Goal: Task Accomplishment & Management: Use online tool/utility

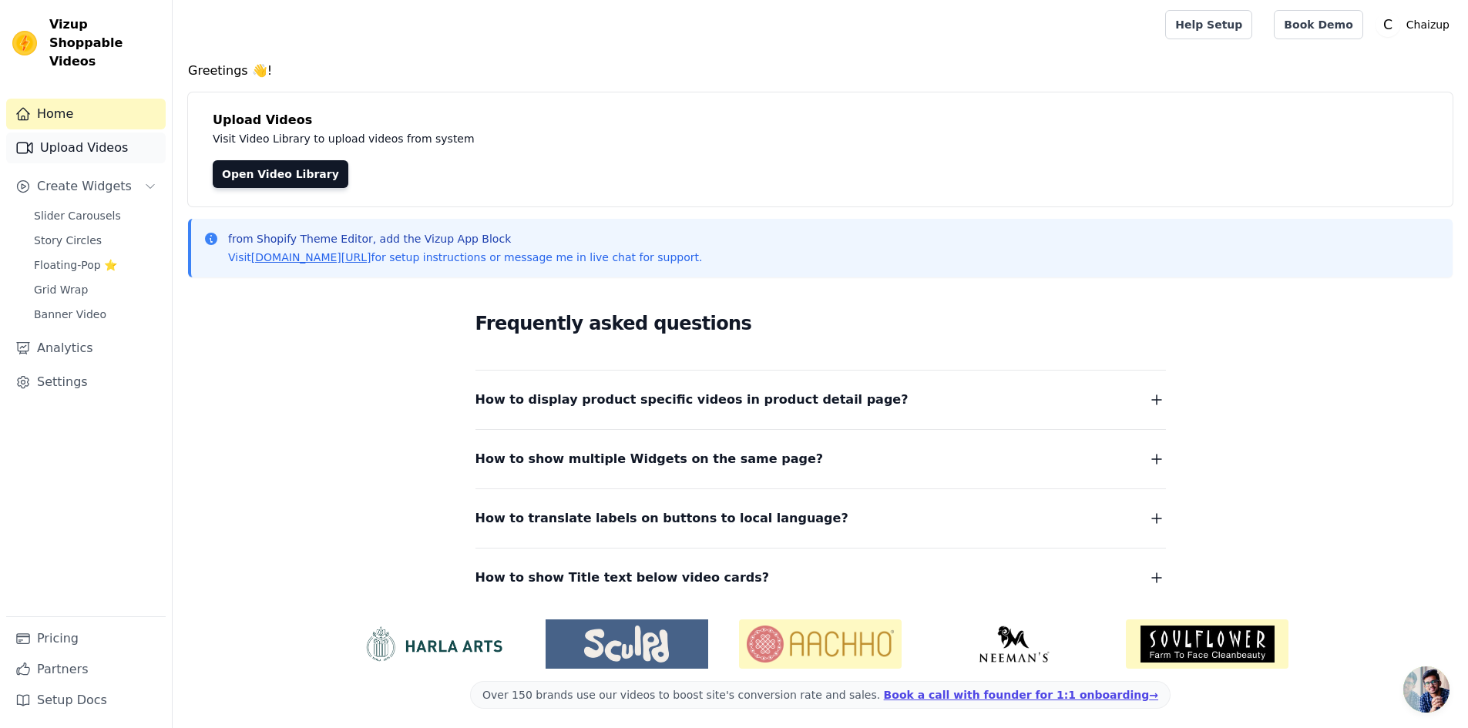
click at [87, 133] on link "Upload Videos" at bounding box center [85, 148] width 159 height 31
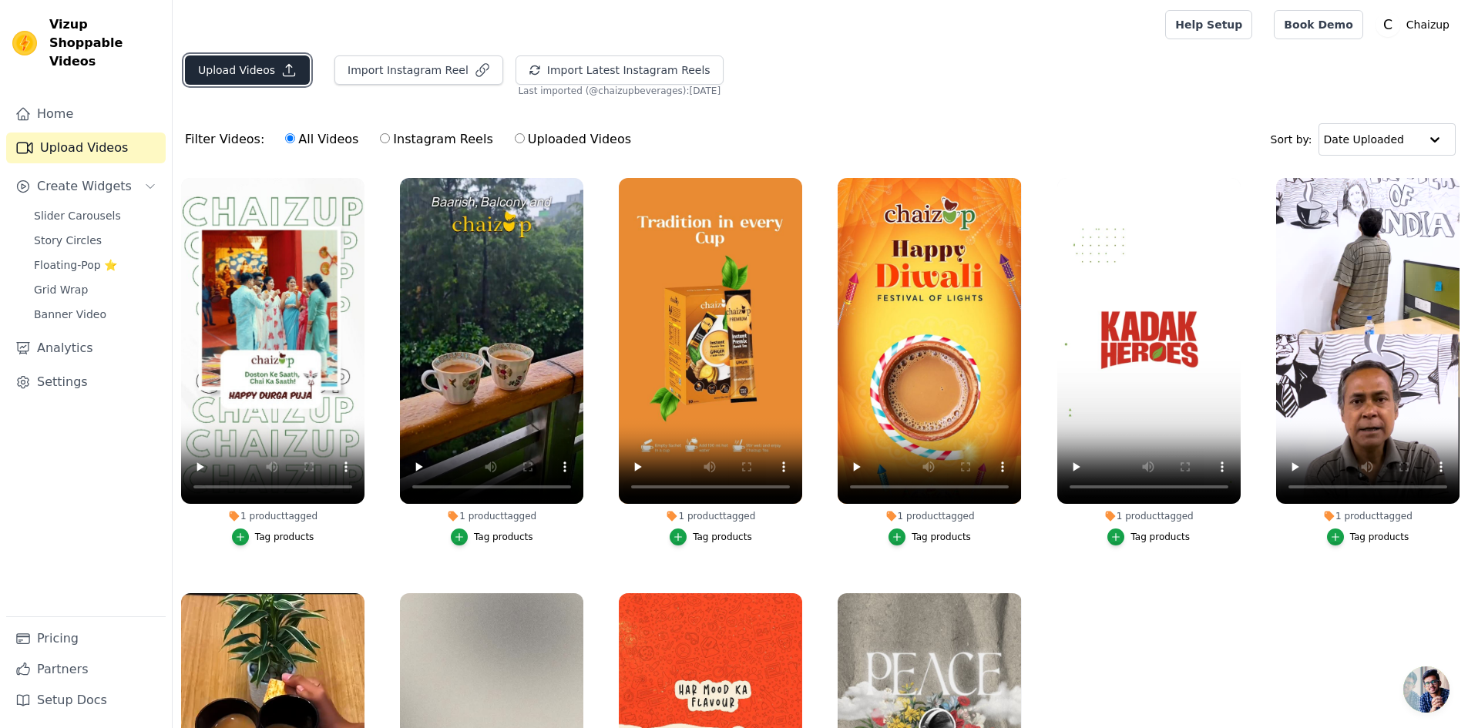
click at [245, 75] on button "Upload Videos" at bounding box center [247, 69] width 125 height 29
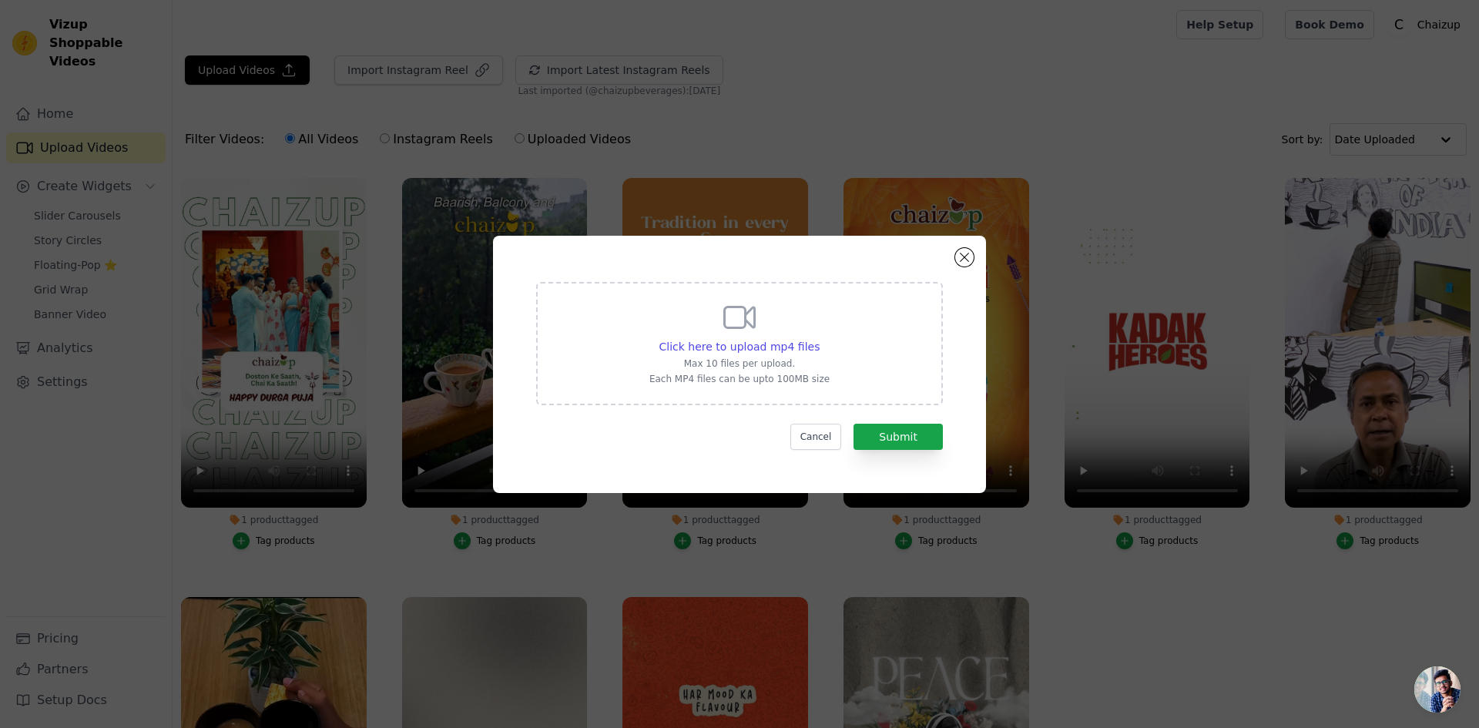
click at [760, 331] on div "Click here to upload mp4 files Max 10 files per upload. Each MP4 files can be u…" at bounding box center [739, 342] width 180 height 86
click at [819, 338] on input "Click here to upload mp4 files Max 10 files per upload. Each MP4 files can be u…" at bounding box center [819, 338] width 1 height 1
type input "C:\fakepath\cappuccino chaizup.mp4"
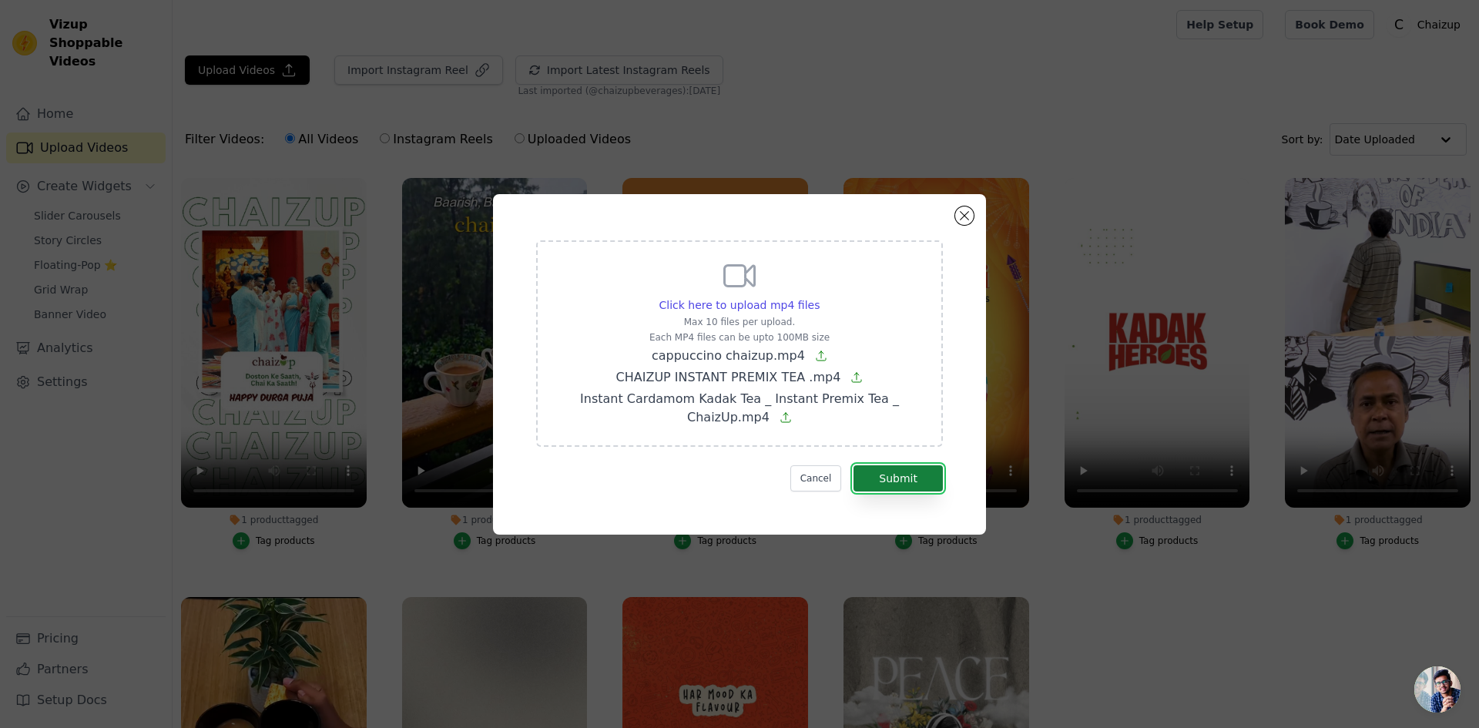
click at [897, 485] on button "Submit" at bounding box center [898, 478] width 89 height 26
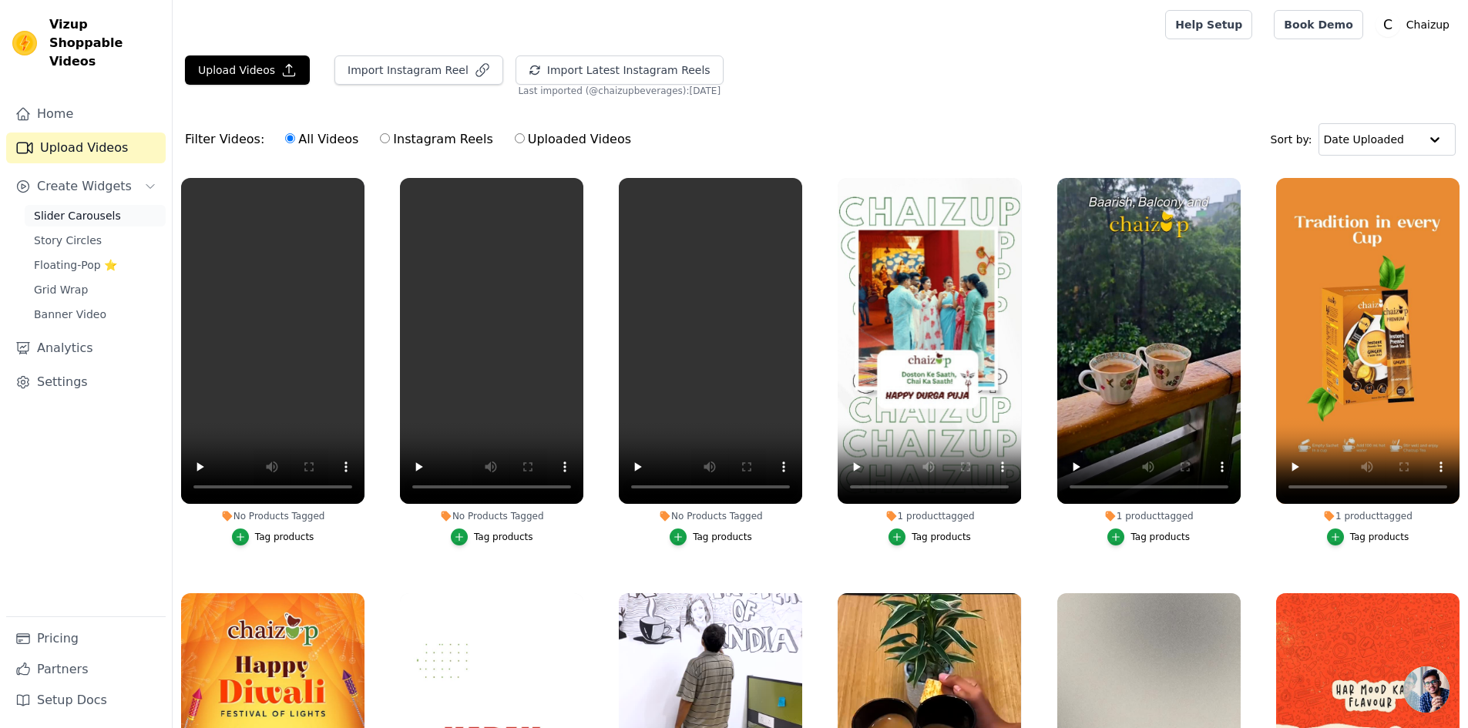
click at [99, 208] on span "Slider Carousels" at bounding box center [77, 215] width 87 height 15
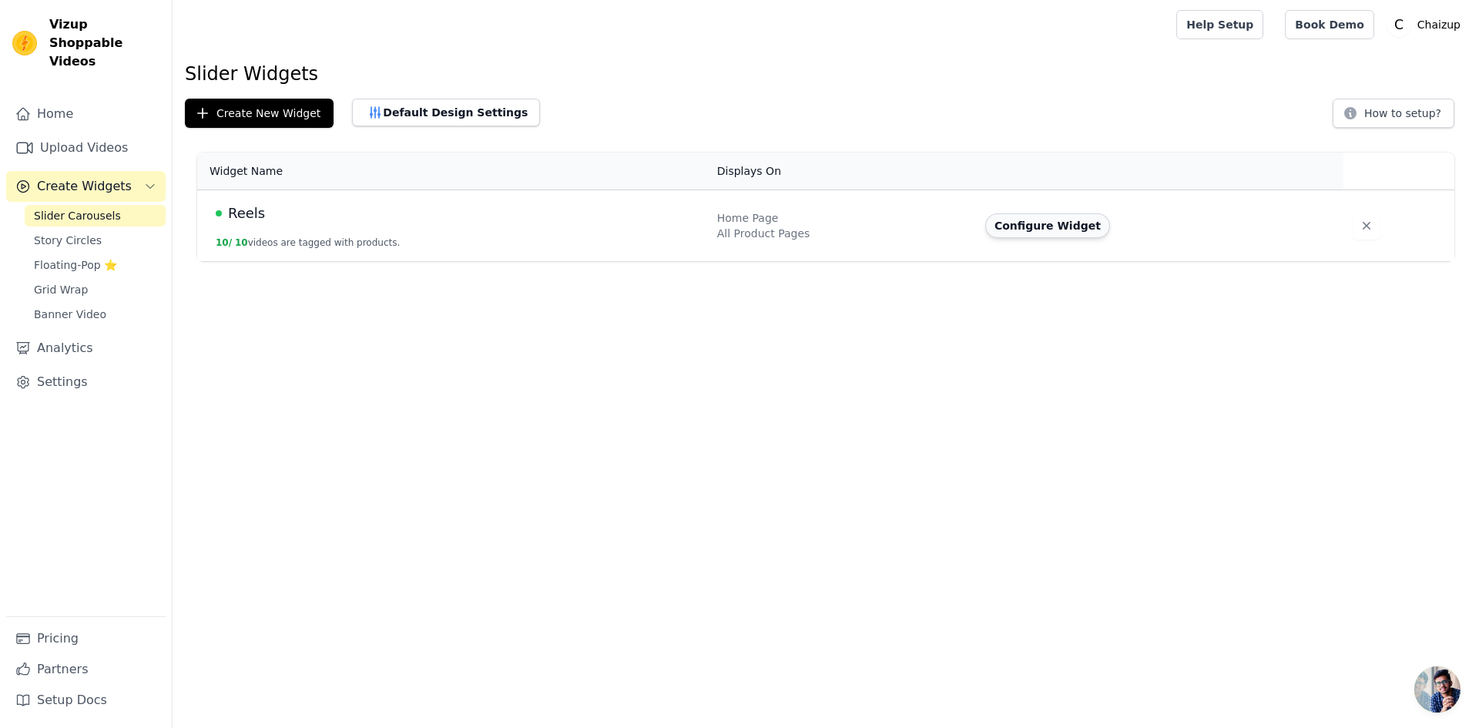
click at [1005, 220] on button "Configure Widget" at bounding box center [1047, 225] width 125 height 25
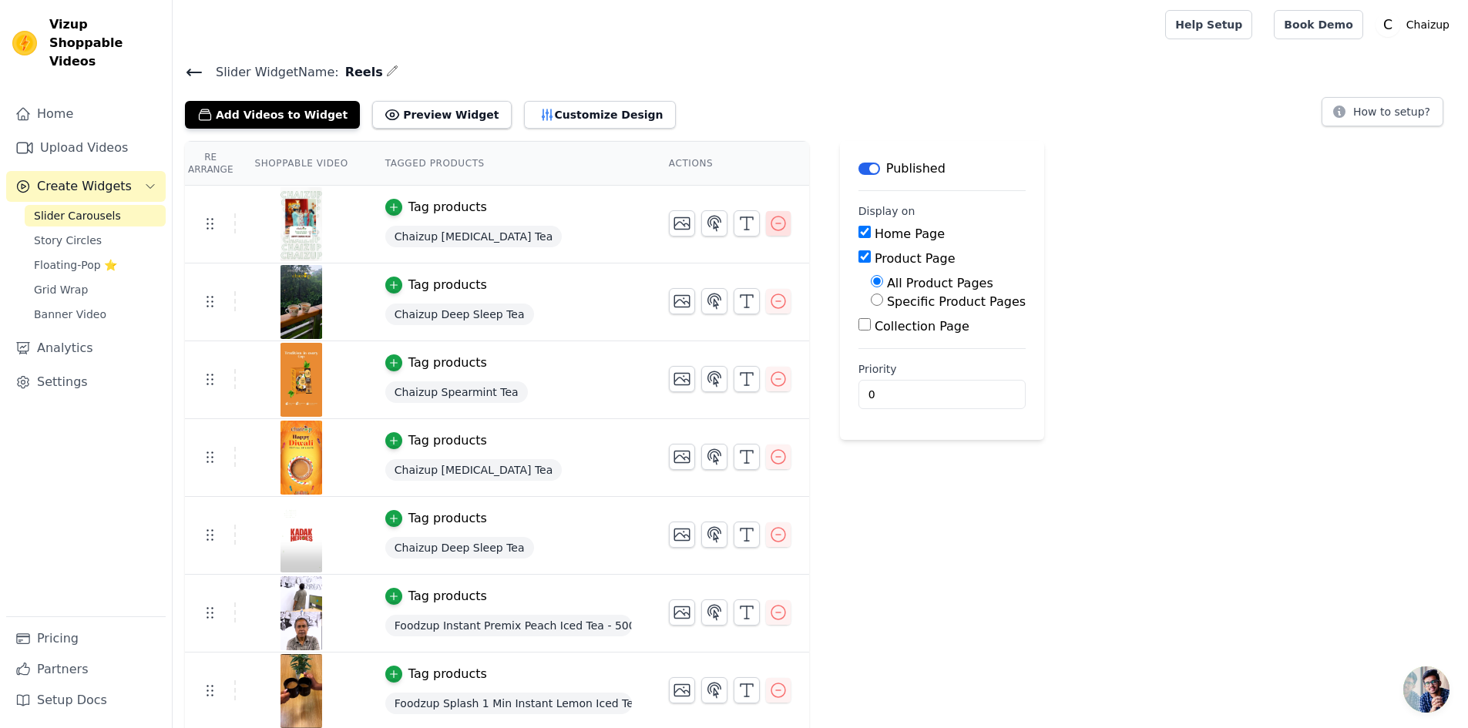
click at [773, 225] on icon "button" at bounding box center [778, 223] width 18 height 18
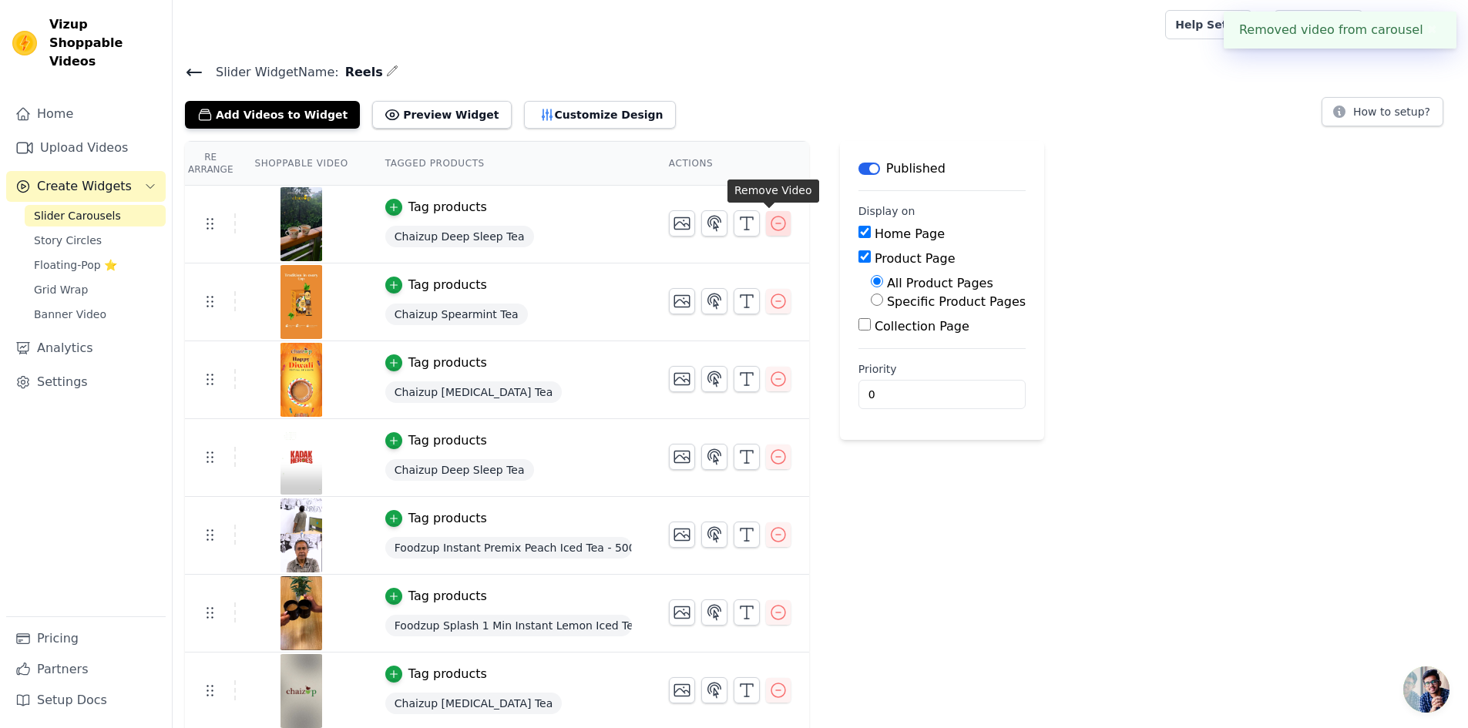
click at [773, 222] on icon "button" at bounding box center [778, 223] width 18 height 18
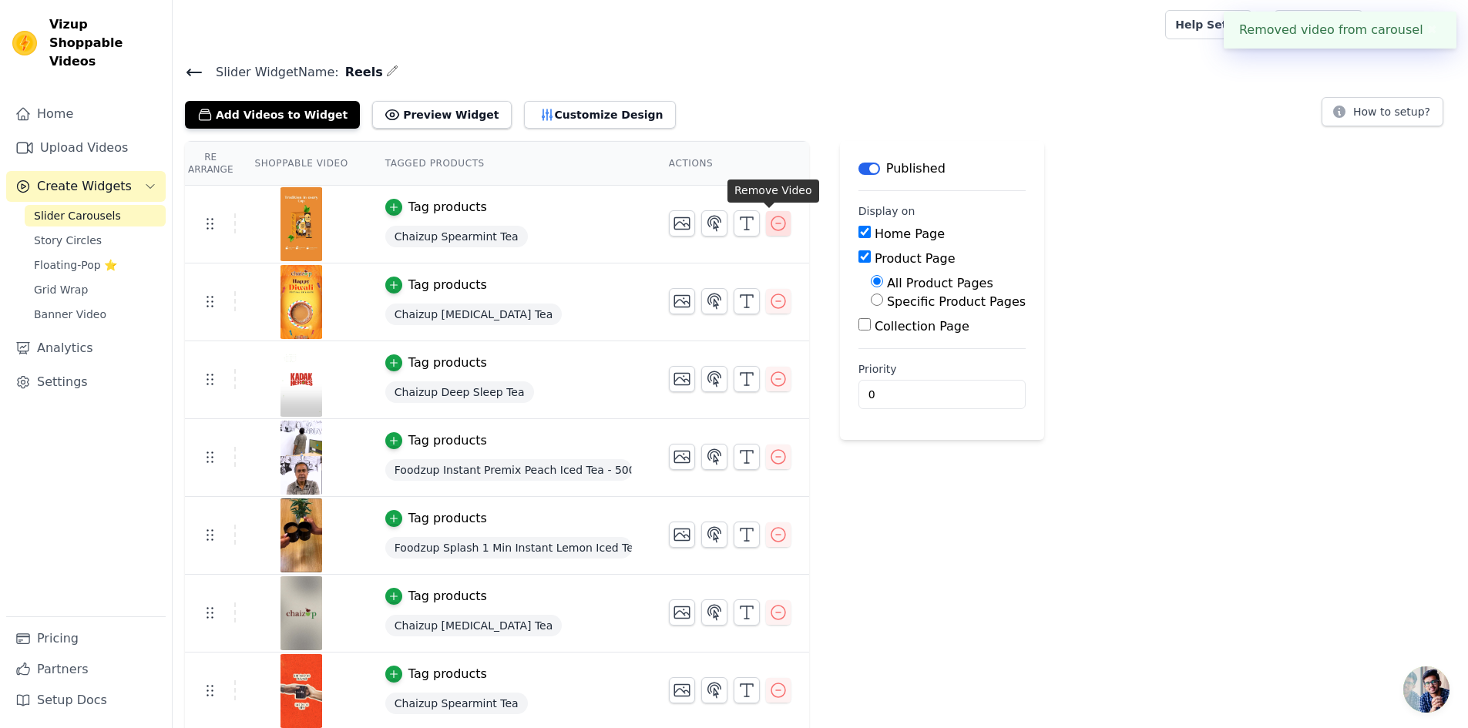
click at [770, 218] on icon "button" at bounding box center [778, 223] width 18 height 18
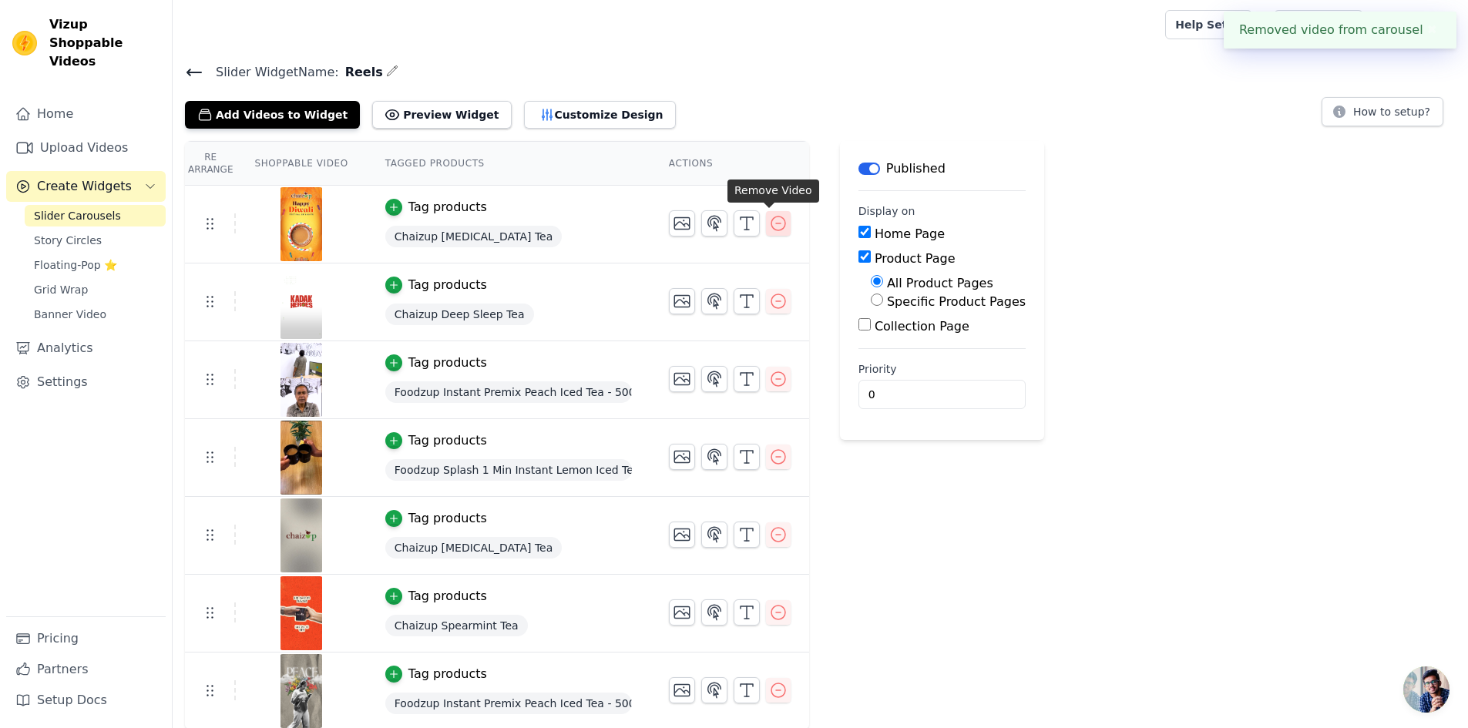
click at [769, 223] on icon "button" at bounding box center [778, 223] width 18 height 18
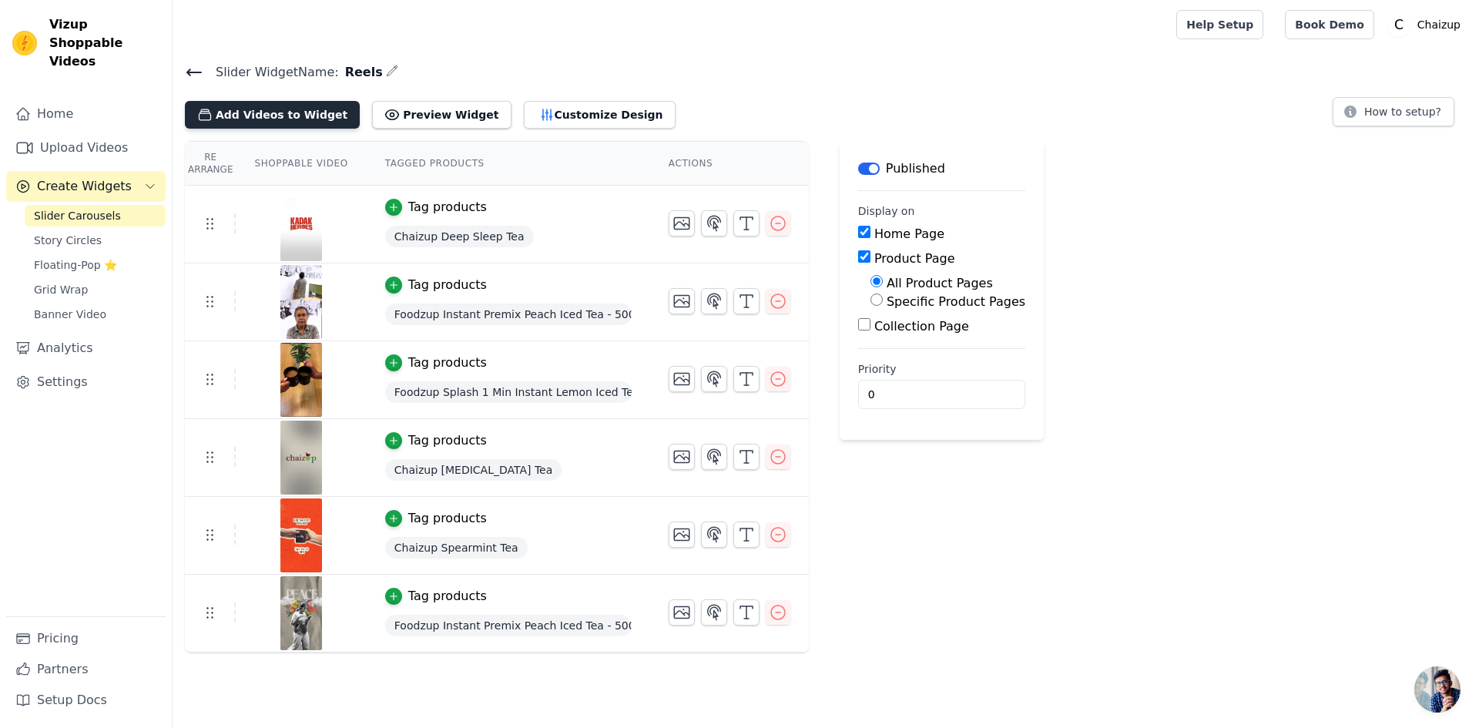
click at [280, 118] on button "Add Videos to Widget" at bounding box center [272, 115] width 175 height 28
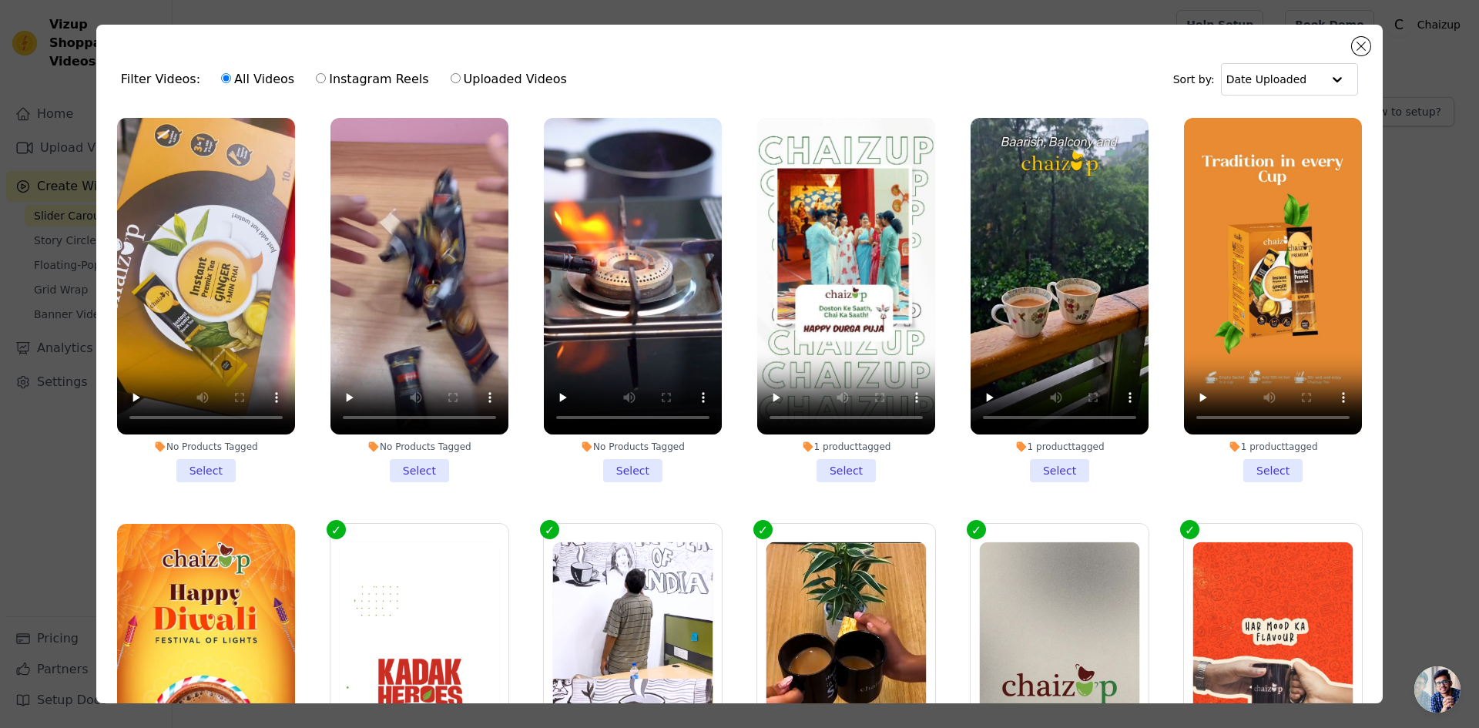
click at [203, 466] on li "No Products Tagged Select" at bounding box center [206, 300] width 178 height 364
click at [0, 0] on input "No Products Tagged Select" at bounding box center [0, 0] width 0 height 0
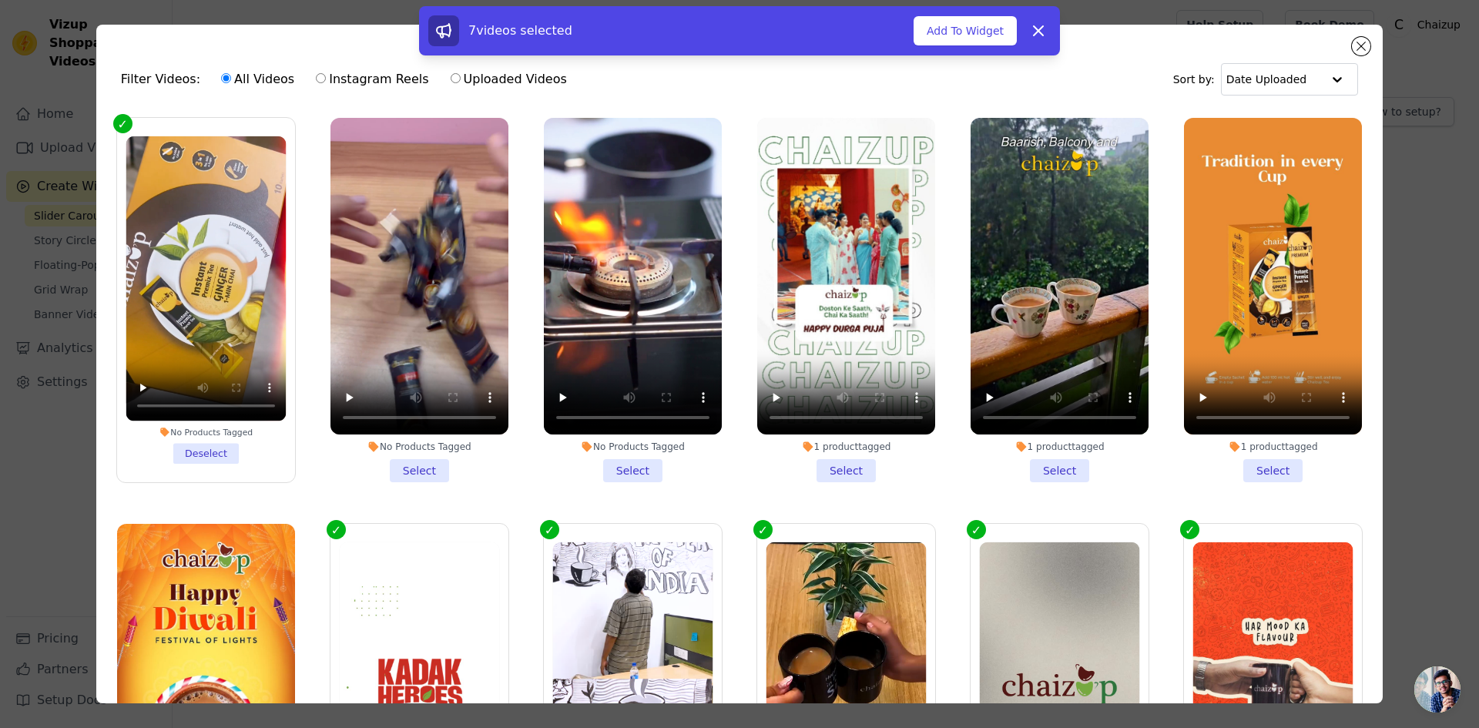
click at [418, 457] on li "No Products Tagged Select" at bounding box center [420, 300] width 178 height 364
click at [0, 0] on input "No Products Tagged Select" at bounding box center [0, 0] width 0 height 0
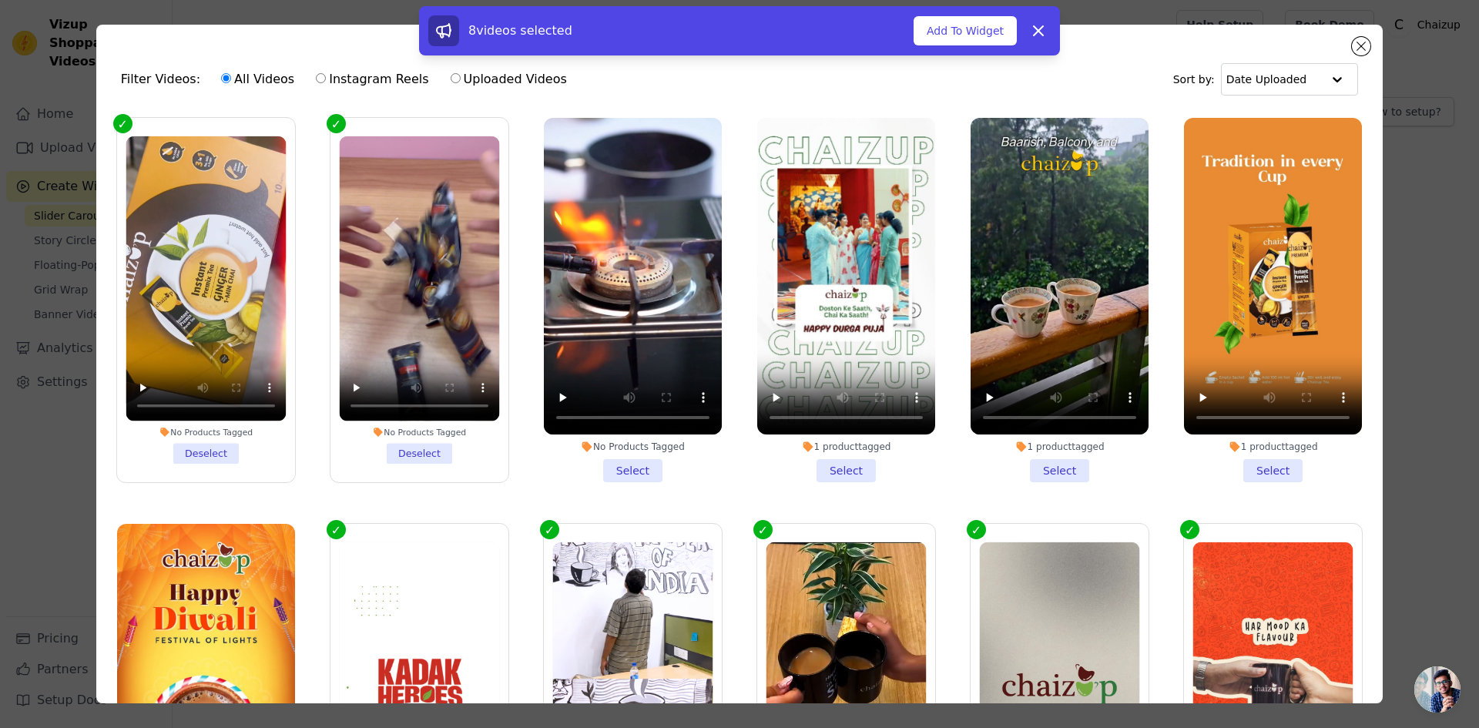
click at [626, 461] on li "No Products Tagged Select" at bounding box center [633, 300] width 178 height 364
click at [0, 0] on input "No Products Tagged Select" at bounding box center [0, 0] width 0 height 0
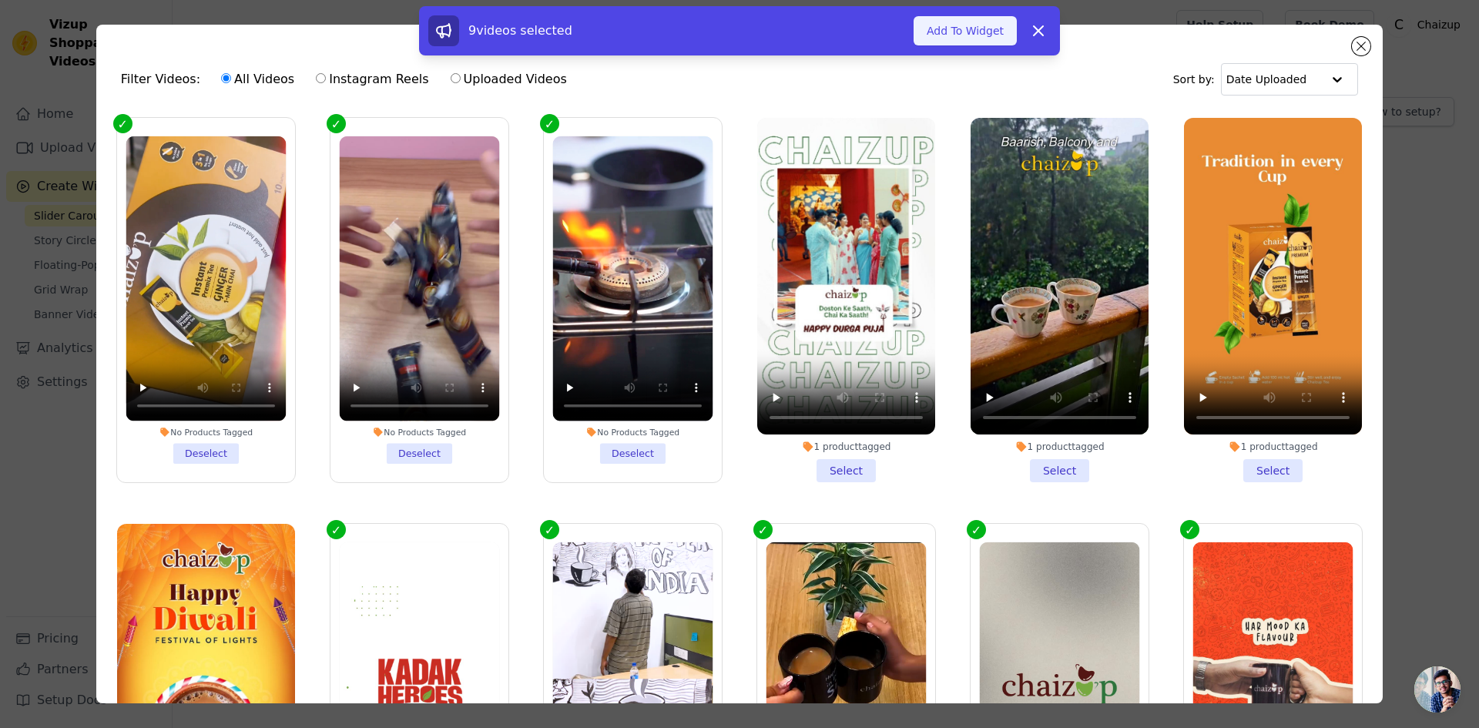
click at [975, 18] on button "Add To Widget" at bounding box center [965, 30] width 103 height 29
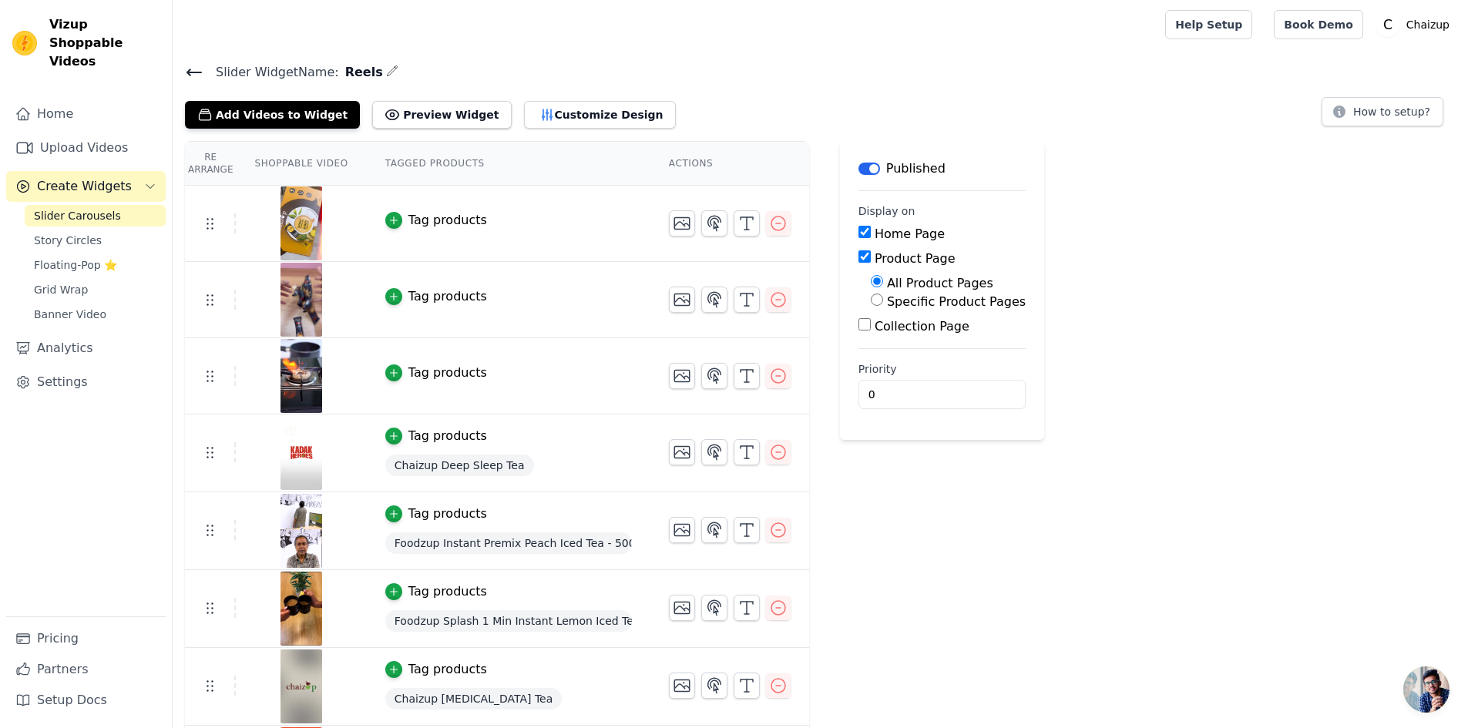
click at [1168, 192] on div "Re Arrange Shoppable Video Tagged Products Actions Tag products Tag products Ta…" at bounding box center [820, 511] width 1295 height 740
click at [299, 212] on img at bounding box center [301, 223] width 43 height 74
click at [440, 294] on div "Tag products" at bounding box center [447, 296] width 79 height 18
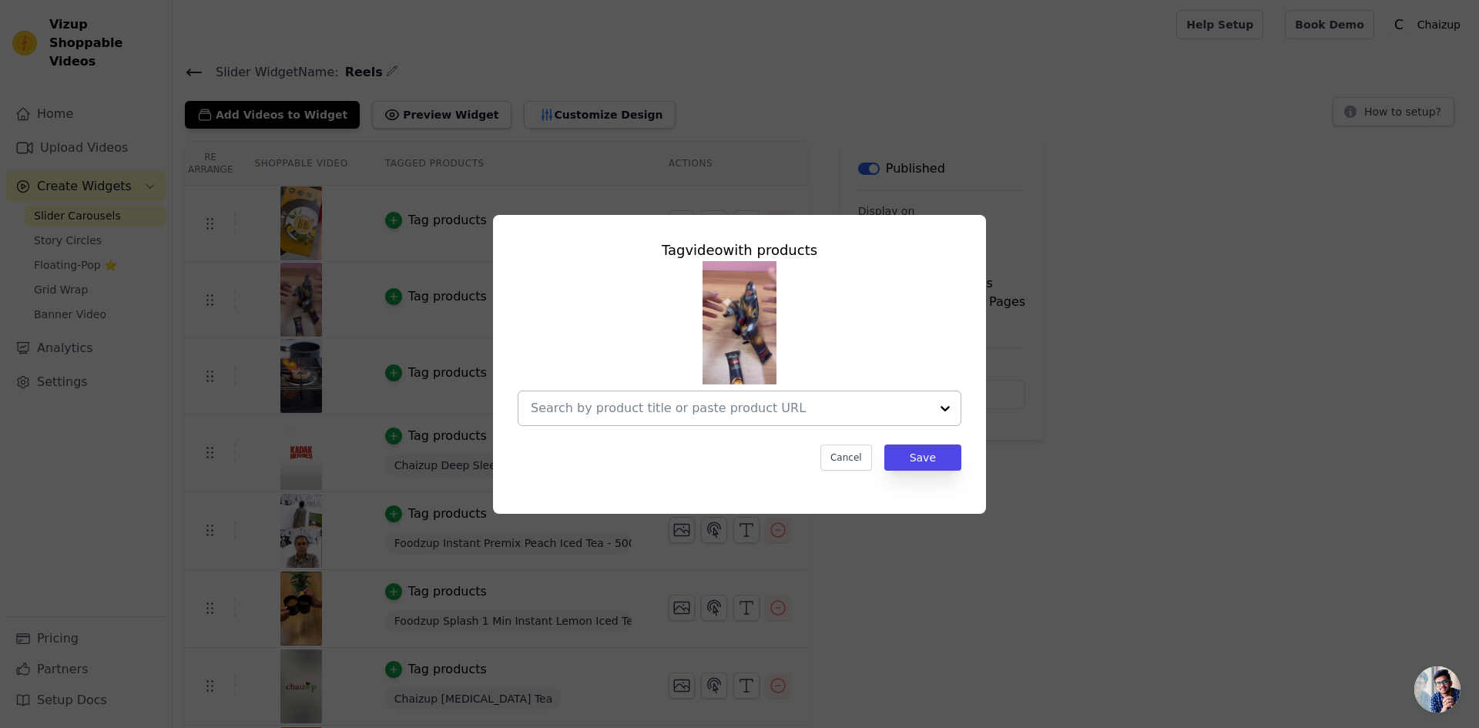
click at [666, 407] on input "text" at bounding box center [730, 408] width 399 height 18
type input "c"
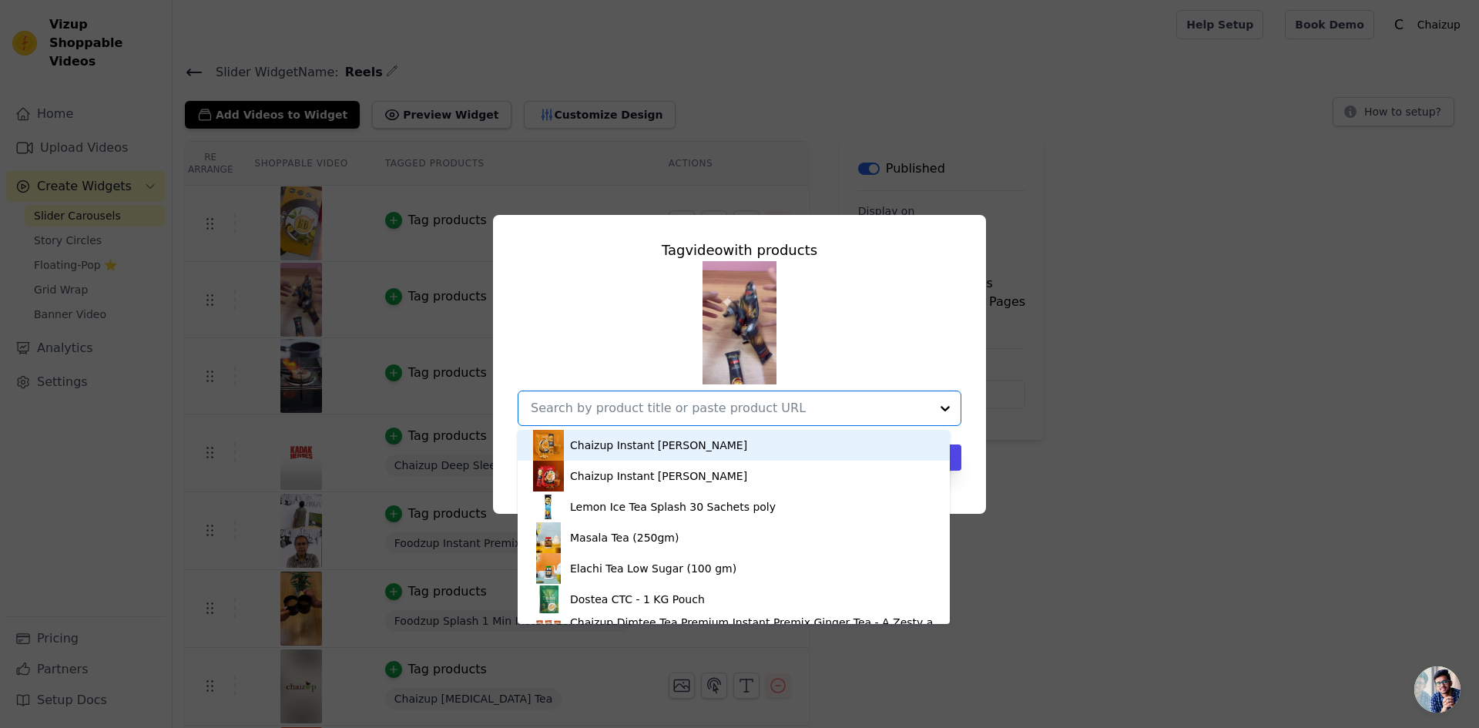
click at [1191, 278] on div "Tag video with products Chaizup Instant Ginger Chai Chaizup Instant Masala Chai…" at bounding box center [740, 364] width 1430 height 348
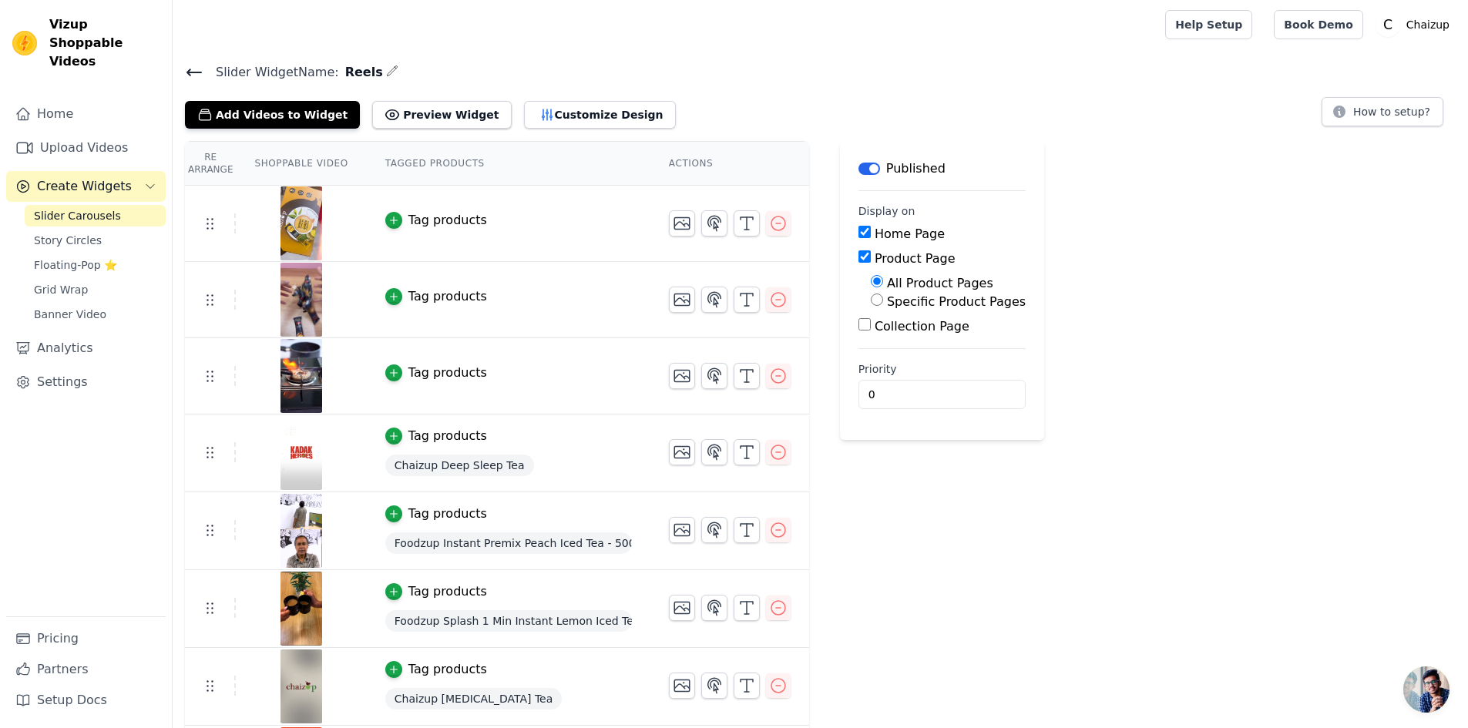
click at [208, 68] on span "Slider Widget Name:" at bounding box center [271, 72] width 136 height 18
click at [200, 66] on icon at bounding box center [194, 72] width 18 height 18
